Goal: Task Accomplishment & Management: Manage account settings

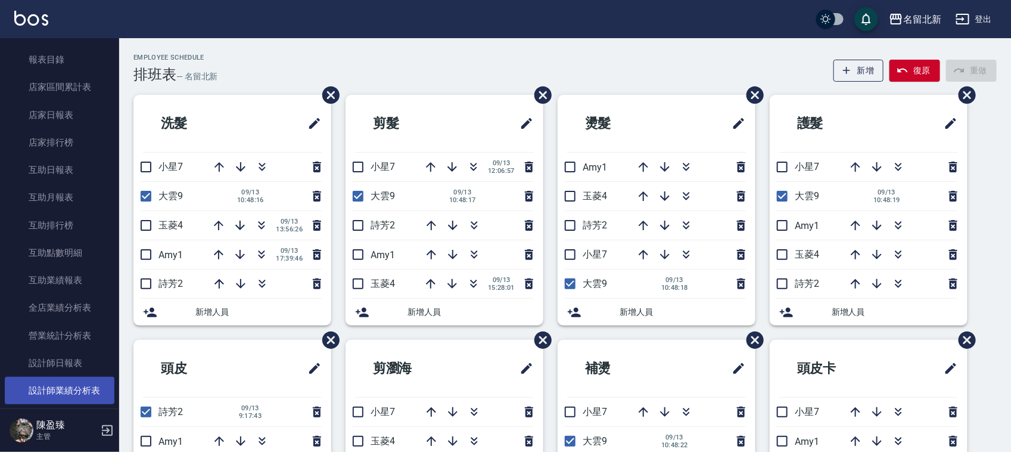
scroll to position [372, 0]
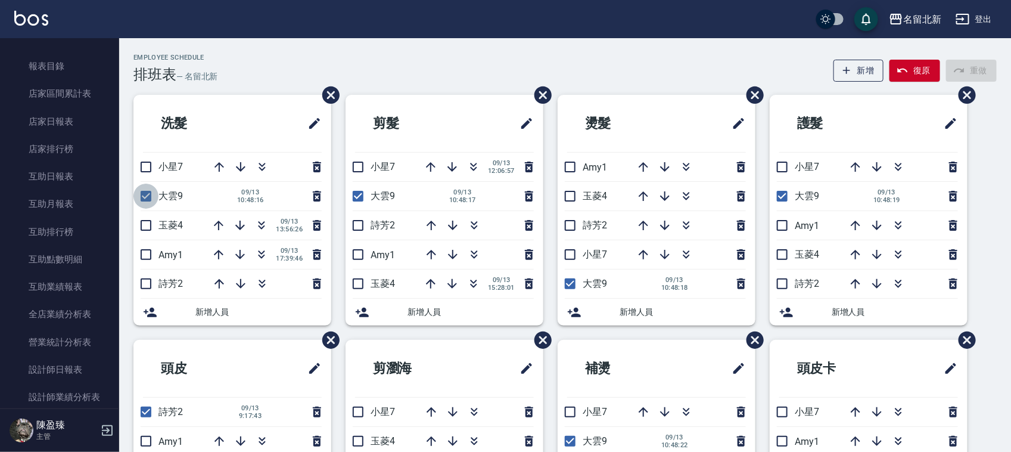
click at [149, 194] on input "checkbox" at bounding box center [145, 196] width 25 height 25
checkbox input "false"
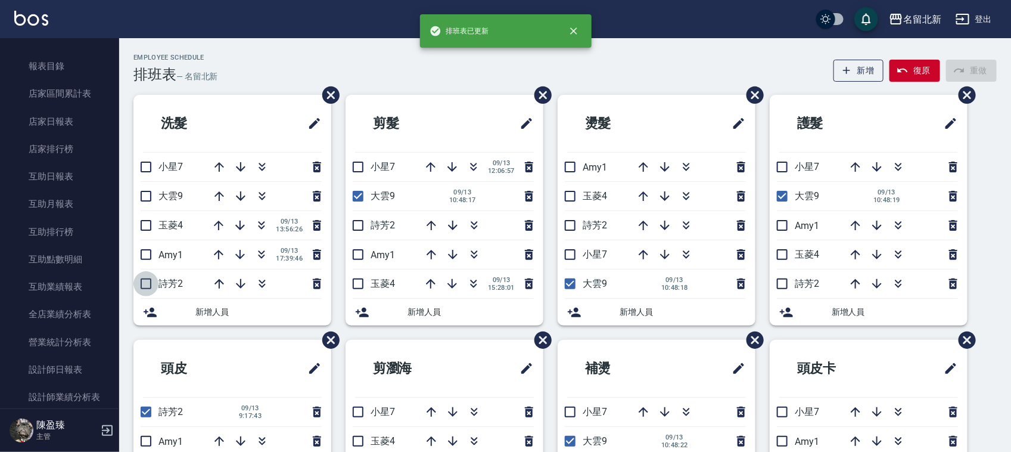
click at [146, 286] on input "checkbox" at bounding box center [145, 283] width 25 height 25
checkbox input "true"
click at [359, 197] on input "checkbox" at bounding box center [358, 196] width 25 height 25
checkbox input "false"
click at [364, 228] on input "checkbox" at bounding box center [358, 225] width 25 height 25
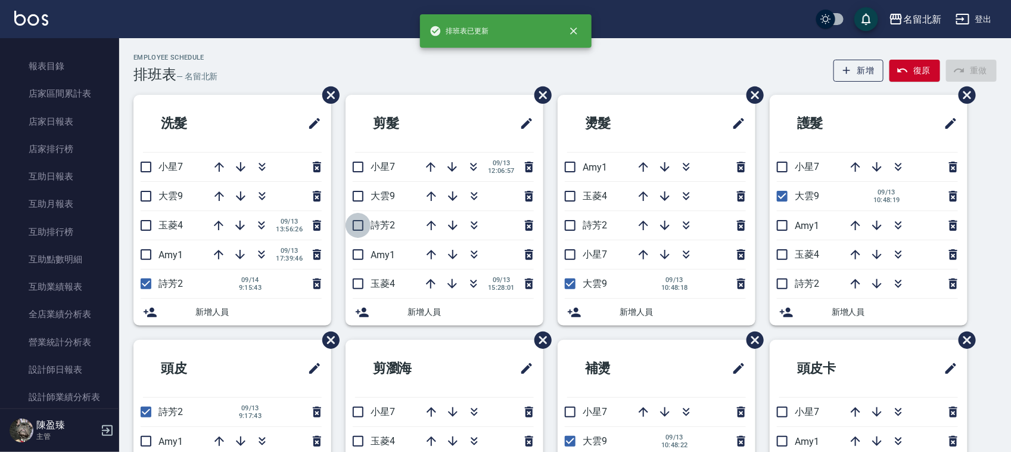
checkbox input "true"
click at [565, 284] on input "checkbox" at bounding box center [570, 283] width 25 height 25
checkbox input "false"
click at [575, 231] on input "checkbox" at bounding box center [570, 225] width 25 height 25
checkbox input "true"
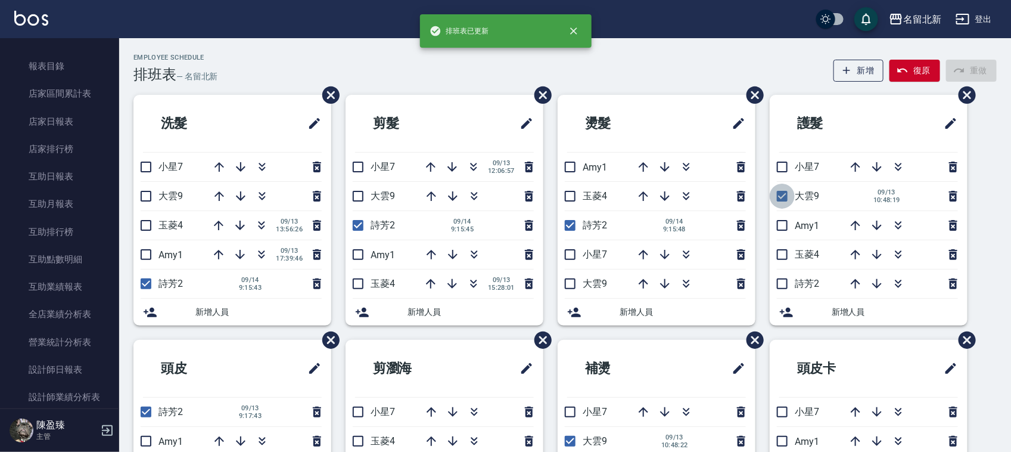
click at [776, 201] on input "checkbox" at bounding box center [782, 196] width 25 height 25
checkbox input "false"
click at [787, 288] on input "checkbox" at bounding box center [782, 283] width 25 height 25
checkbox input "true"
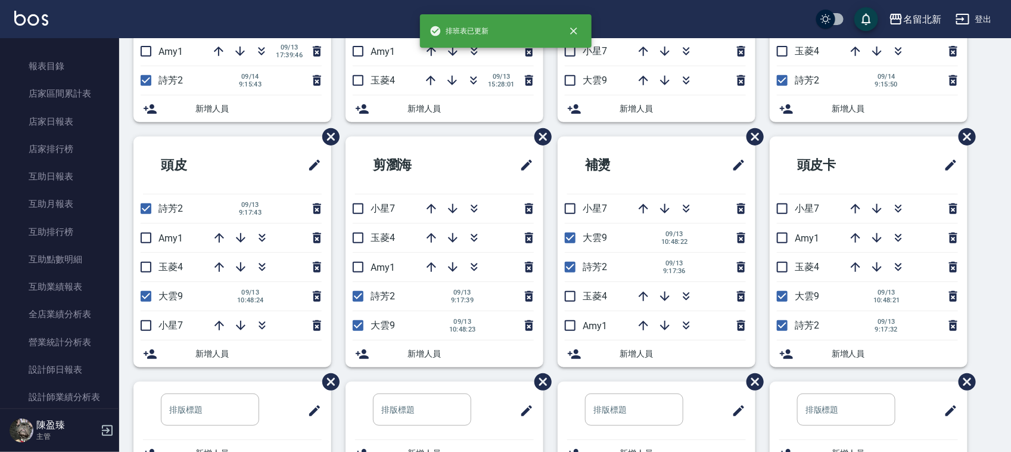
scroll to position [223, 0]
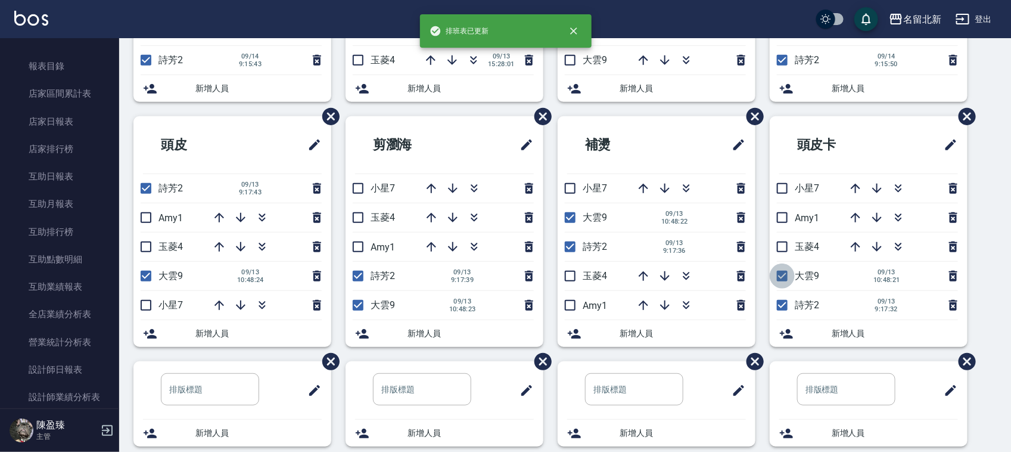
click at [779, 281] on input "checkbox" at bounding box center [782, 275] width 25 height 25
checkbox input "false"
click at [565, 224] on input "checkbox" at bounding box center [570, 217] width 25 height 25
checkbox input "false"
click at [347, 309] on input "checkbox" at bounding box center [358, 305] width 25 height 25
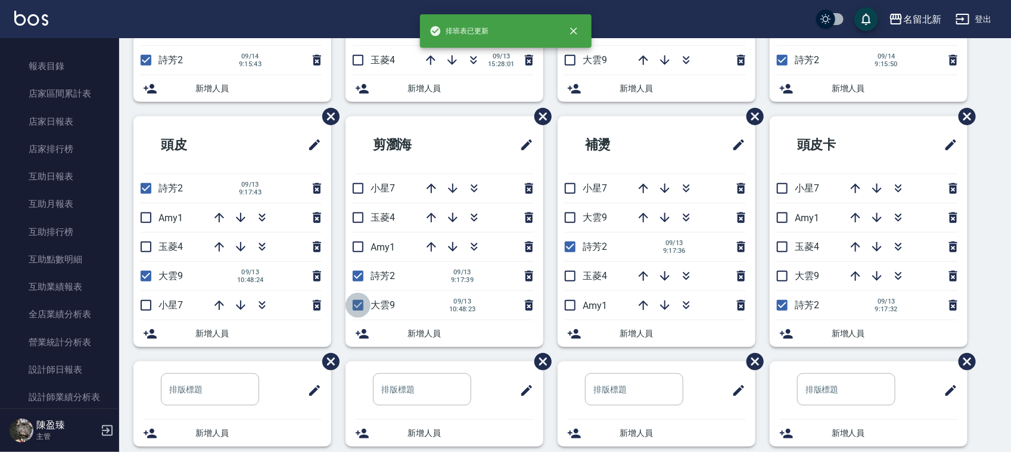
checkbox input "false"
click at [144, 274] on input "checkbox" at bounding box center [145, 275] width 25 height 25
checkbox input "false"
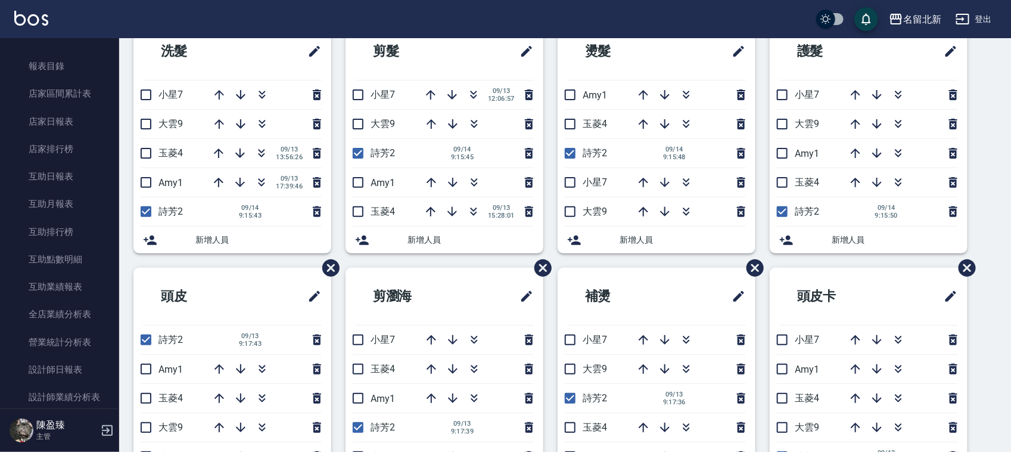
scroll to position [79, 0]
